Goal: Find contact information: Find contact information

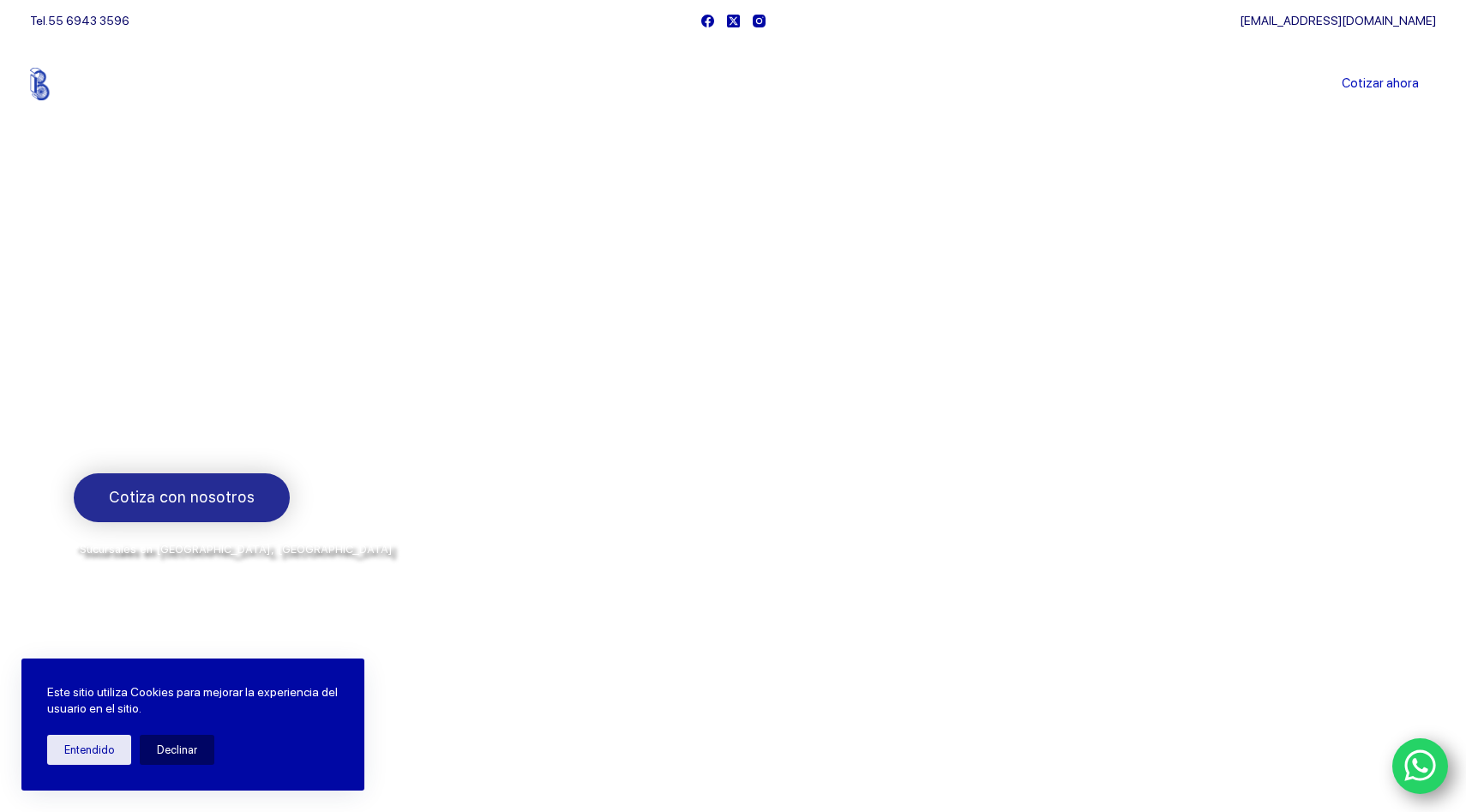
click at [240, 506] on span "Cotiza con nosotros" at bounding box center [181, 497] width 146 height 25
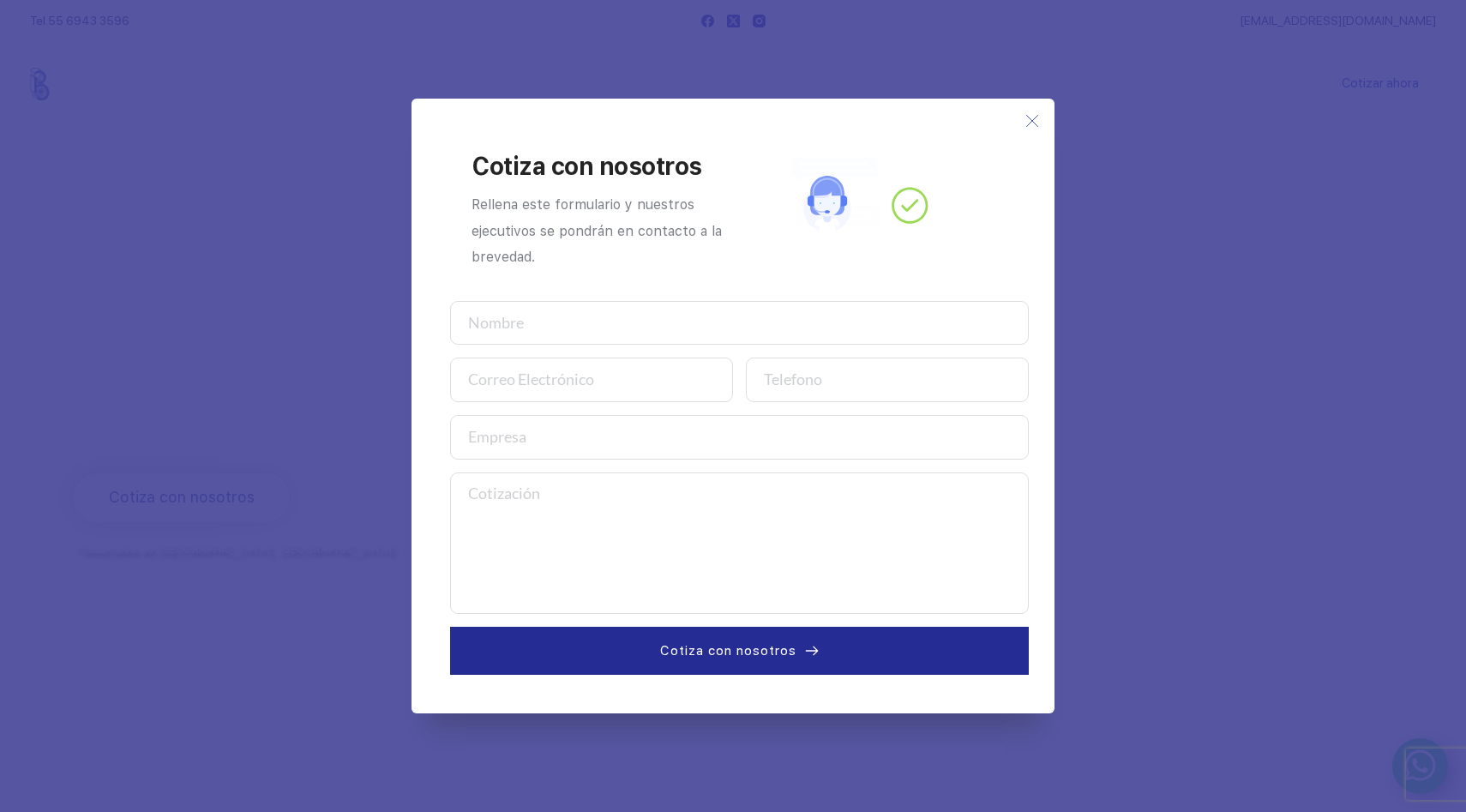
click at [1038, 119] on icon at bounding box center [1032, 121] width 14 height 14
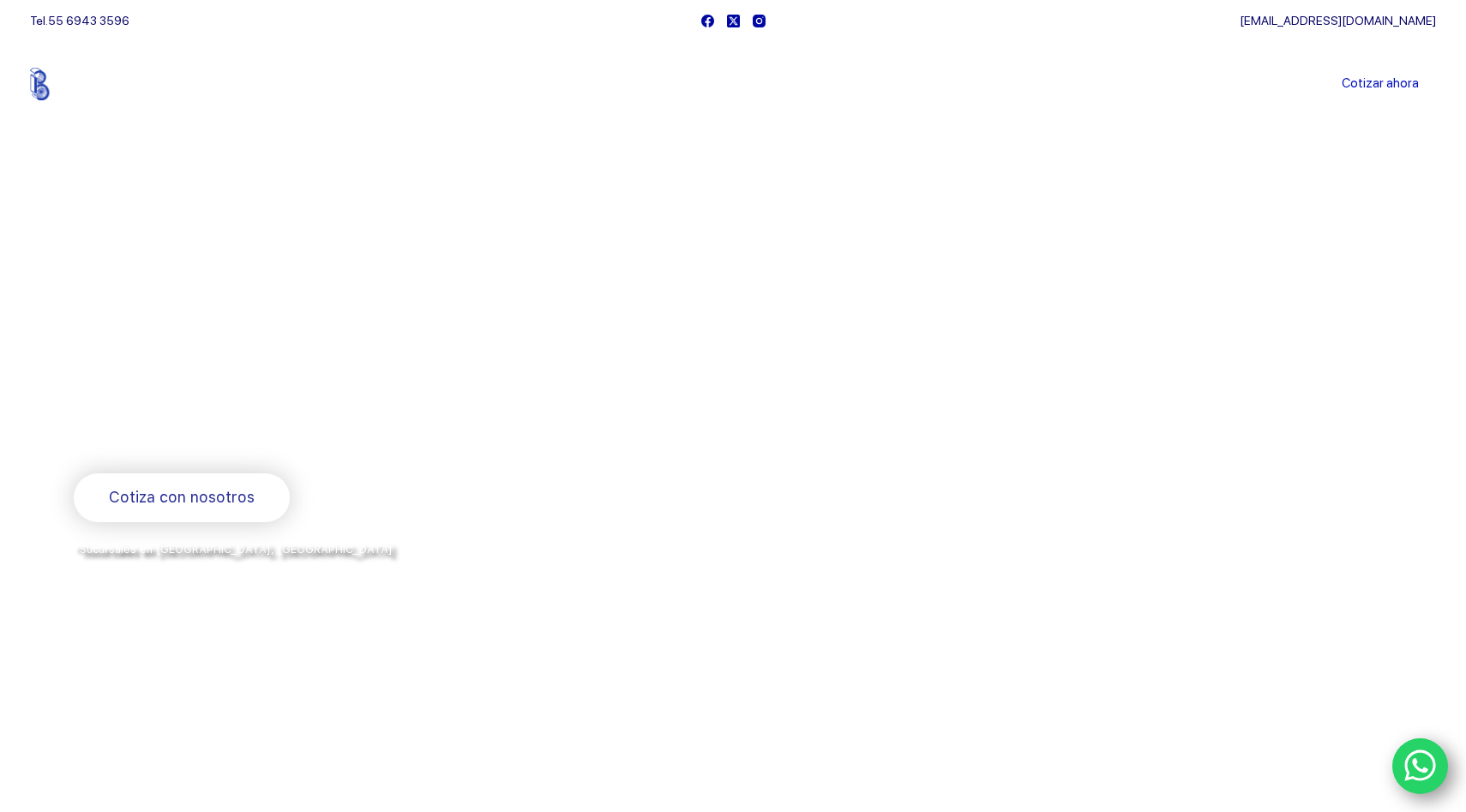
click at [77, 4] on div "Tel. 55 6943 3596" at bounding box center [362, 20] width 663 height 41
click at [77, 14] on link "55 6943 3596" at bounding box center [89, 21] width 82 height 14
